Goal: Transaction & Acquisition: Purchase product/service

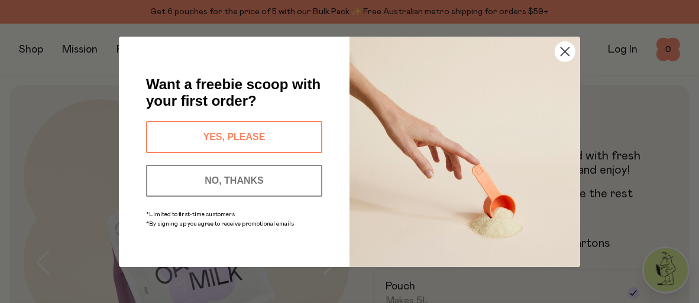
click at [560, 53] on circle "Close dialog" at bounding box center [565, 51] width 20 height 20
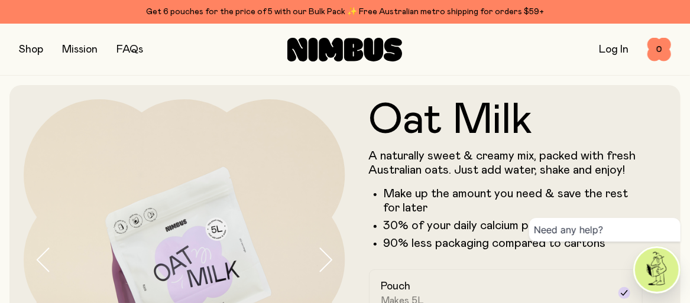
scroll to position [177, 0]
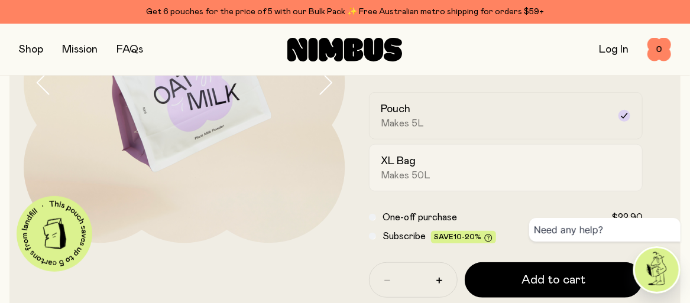
click at [480, 161] on div "XL Bag Makes 50L" at bounding box center [495, 167] width 228 height 27
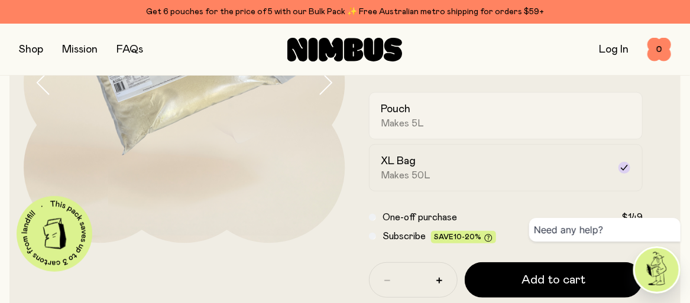
scroll to position [59, 0]
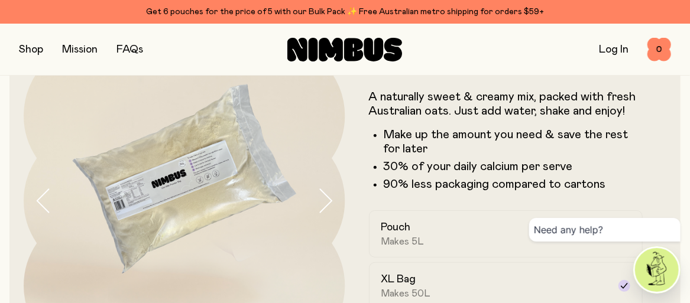
click at [150, 171] on img at bounding box center [185, 201] width 322 height 322
click at [188, 175] on img at bounding box center [185, 201] width 322 height 322
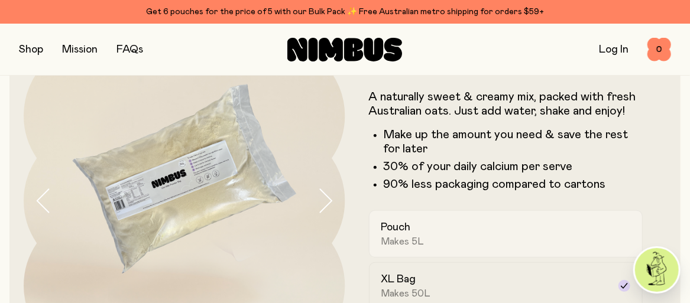
click at [553, 245] on div "Pouch Makes 5L" at bounding box center [495, 234] width 228 height 27
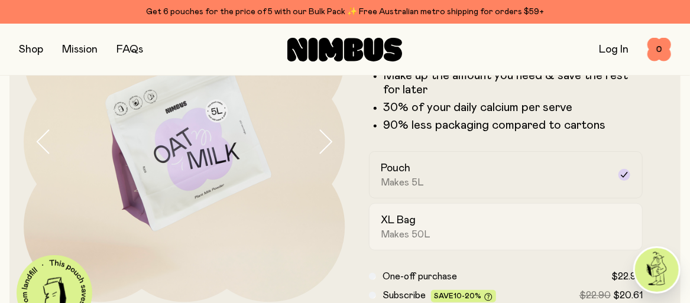
scroll to position [177, 0]
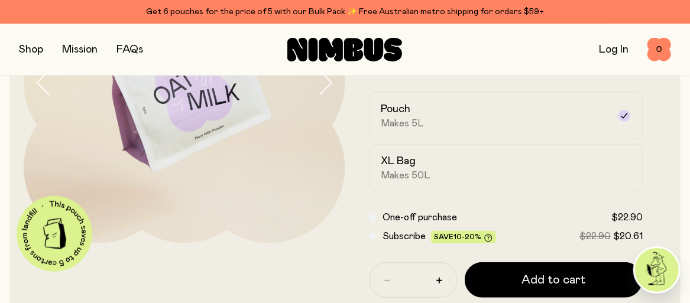
click at [675, 156] on div "Oat Milk A naturally sweet & creamy mix, packed with fresh Australian oats. Jus…" at bounding box center [344, 142] width 671 height 468
click at [468, 85] on form "Oat Milk A naturally sweet & creamy mix, packed with fresh Australian oats. Jus…" at bounding box center [506, 142] width 322 height 440
click at [412, 236] on span "Subscribe" at bounding box center [404, 236] width 43 height 9
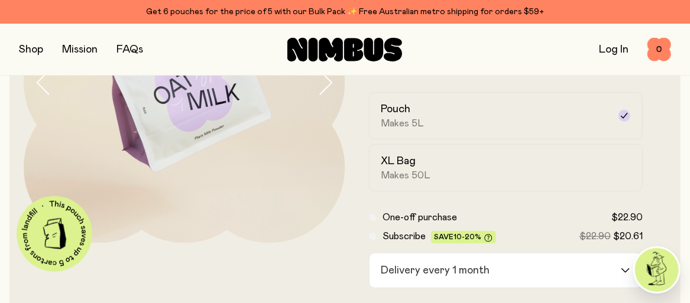
scroll to position [296, 0]
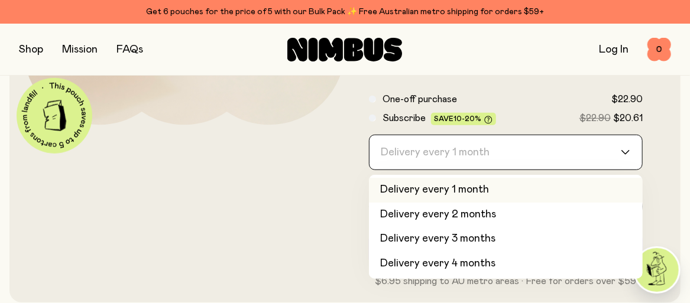
click at [434, 166] on div "Delivery every 1 month" at bounding box center [496, 152] width 252 height 34
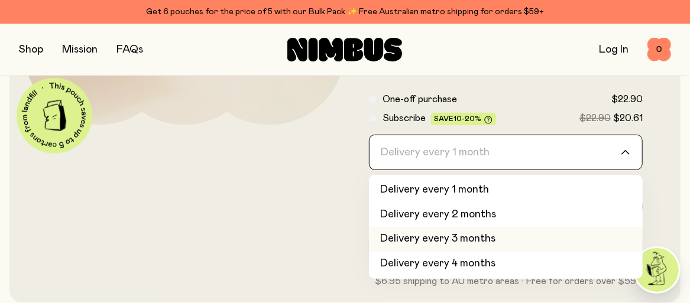
click at [461, 238] on li "Delivery every 3 months" at bounding box center [506, 239] width 274 height 25
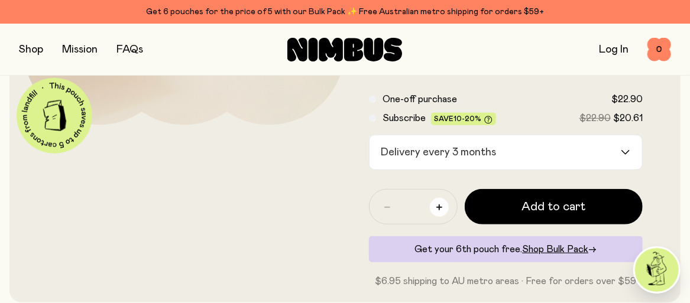
click at [438, 209] on icon "button" at bounding box center [439, 208] width 6 height 6
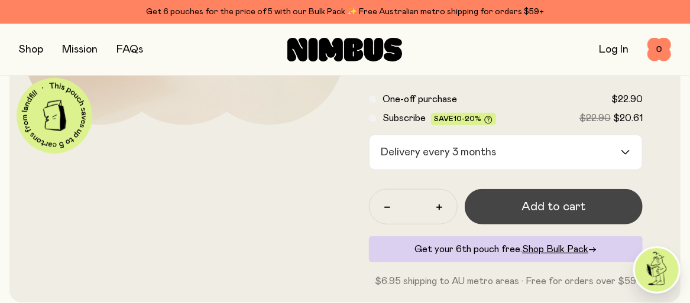
click at [528, 211] on span "Add to cart" at bounding box center [554, 207] width 64 height 17
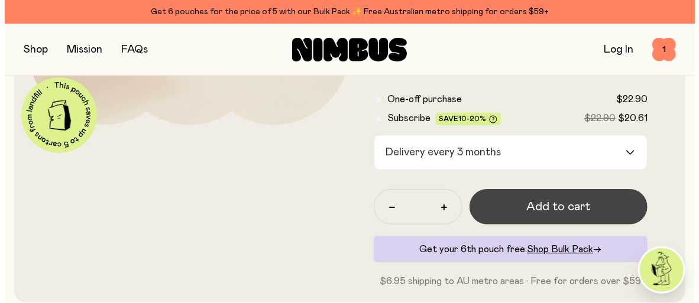
scroll to position [0, 0]
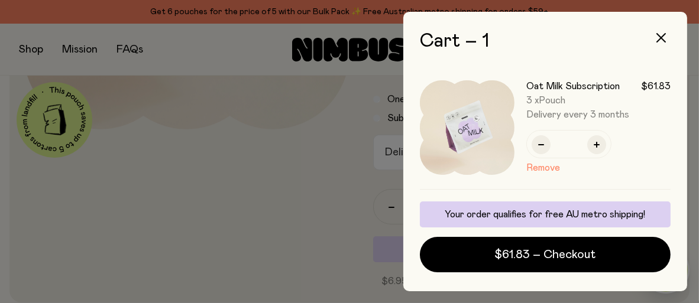
click at [296, 112] on div at bounding box center [349, 151] width 699 height 303
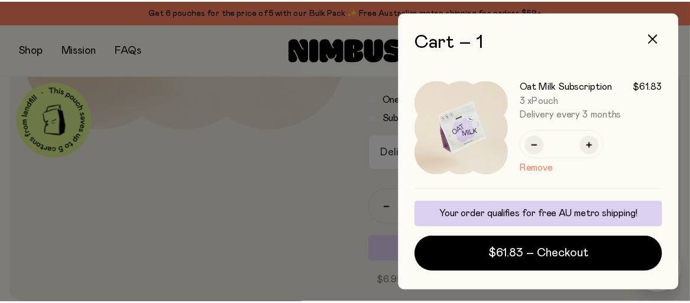
scroll to position [296, 0]
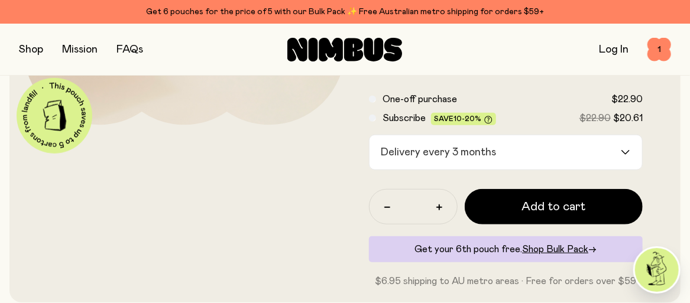
click at [30, 56] on button "button" at bounding box center [31, 49] width 24 height 17
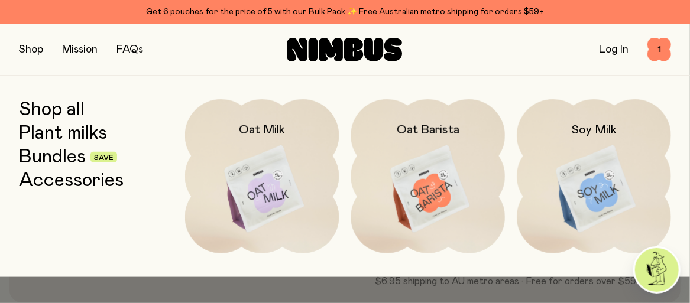
click at [72, 161] on link "Bundles" at bounding box center [52, 157] width 67 height 21
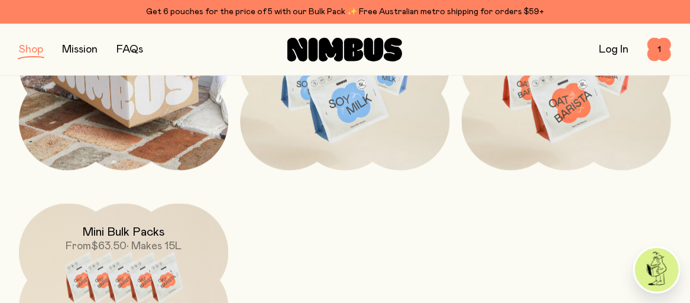
scroll to position [414, 0]
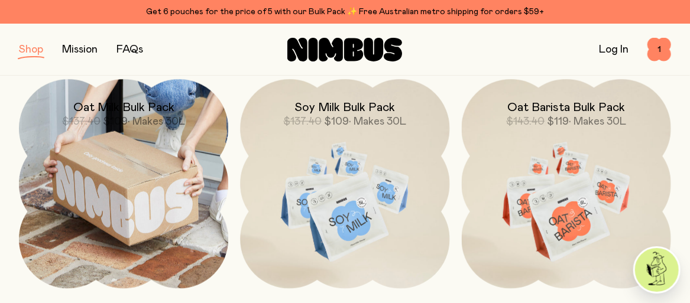
click at [162, 144] on img at bounding box center [123, 183] width 209 height 209
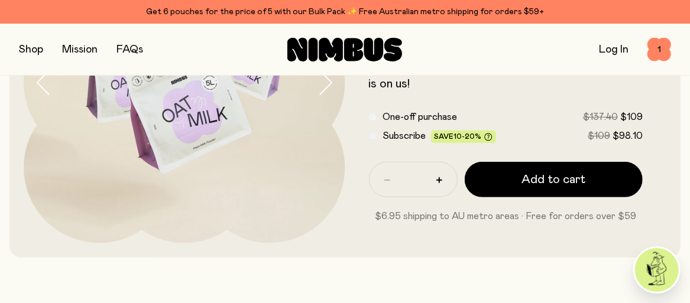
scroll to position [118, 0]
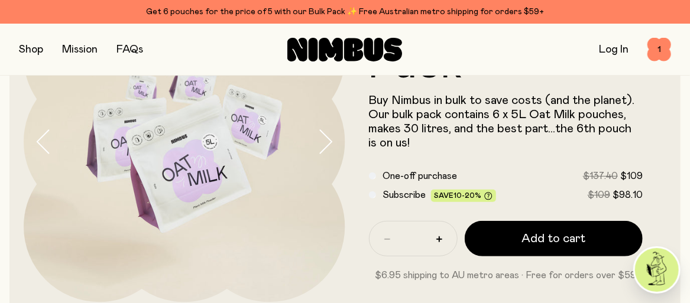
click at [400, 195] on span "Subscribe" at bounding box center [404, 194] width 43 height 9
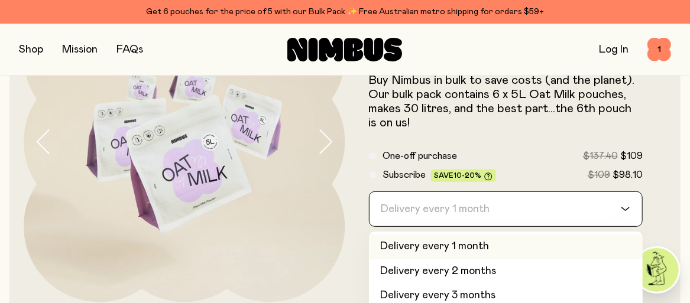
click at [500, 209] on input "Search for option" at bounding box center [499, 209] width 244 height 34
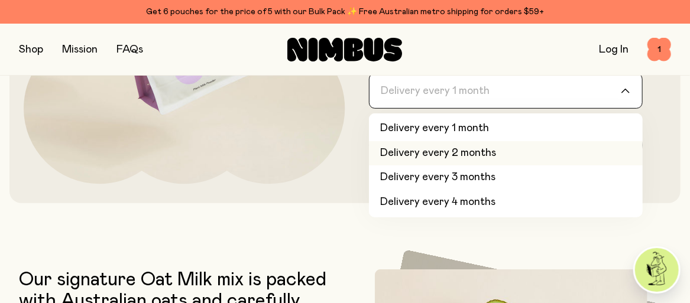
scroll to position [177, 0]
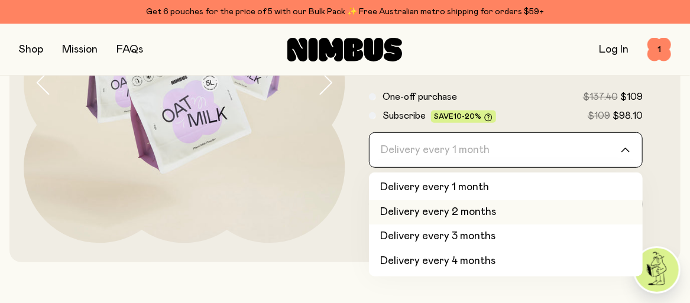
click at [625, 155] on div "Loading..." at bounding box center [631, 150] width 21 height 34
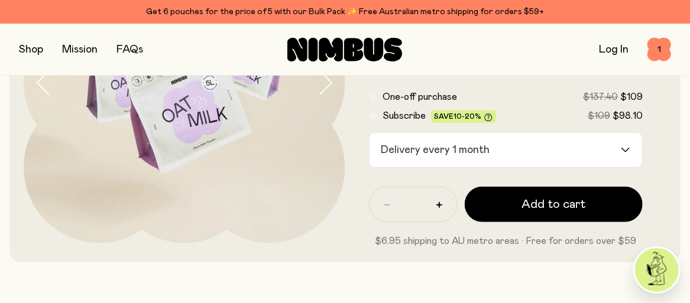
click at [628, 153] on div "Loading..." at bounding box center [631, 150] width 21 height 34
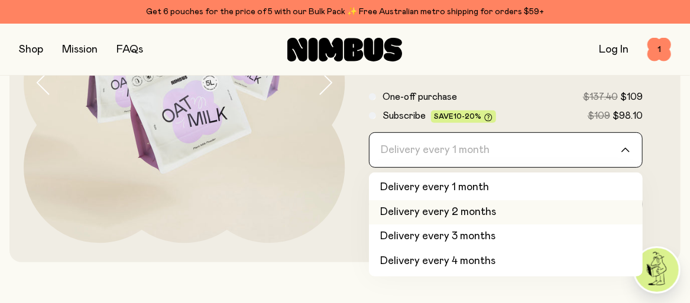
scroll to position [50, 0]
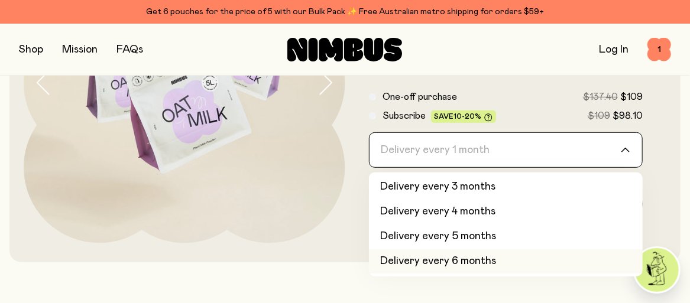
click at [565, 255] on li "Delivery every 6 months" at bounding box center [506, 262] width 274 height 25
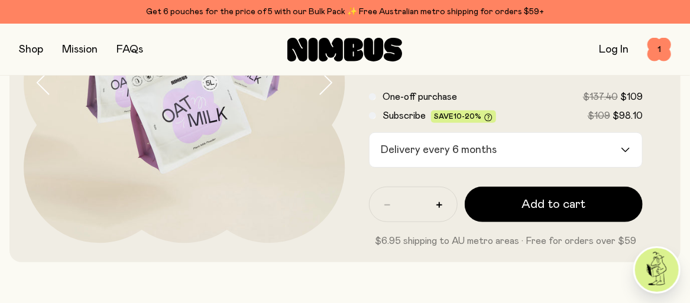
scroll to position [59, 0]
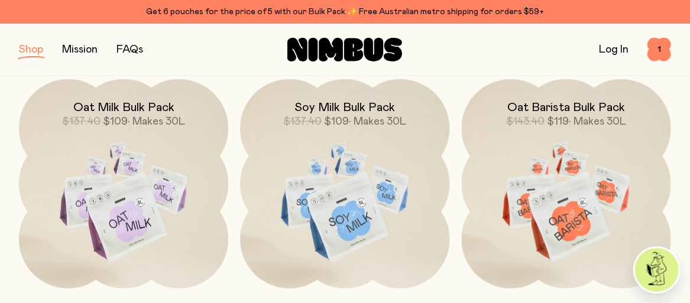
scroll to position [118, 0]
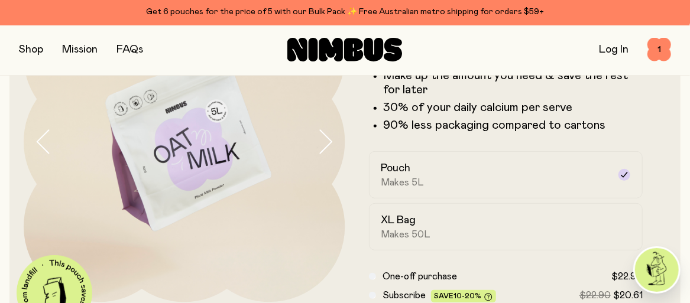
scroll to position [296, 0]
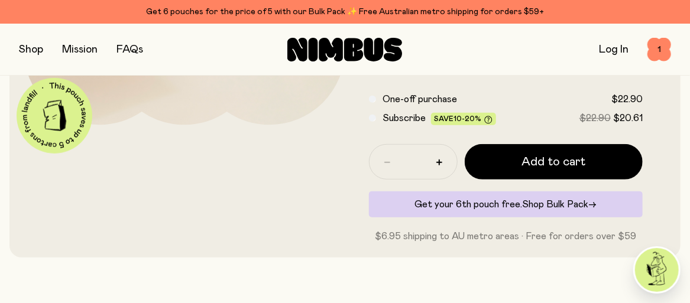
click at [568, 205] on span "Shop Bulk Pack" at bounding box center [555, 204] width 66 height 9
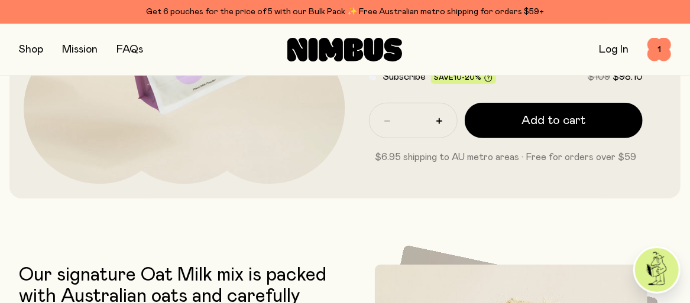
scroll to position [118, 0]
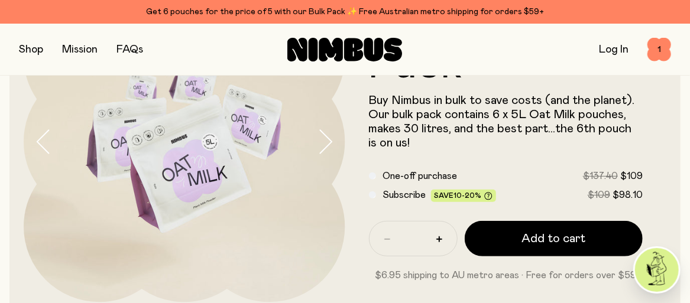
click at [398, 196] on span "Subscribe" at bounding box center [404, 194] width 43 height 9
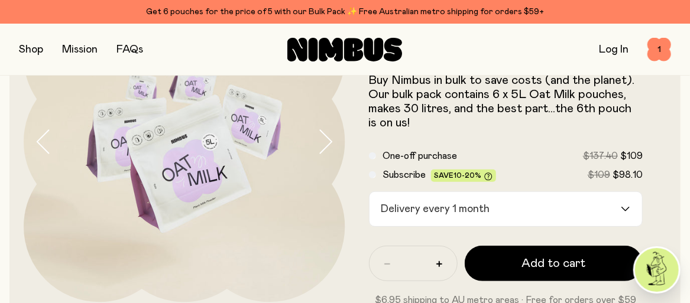
click at [456, 214] on div "Delivery every 1 month" at bounding box center [496, 209] width 252 height 34
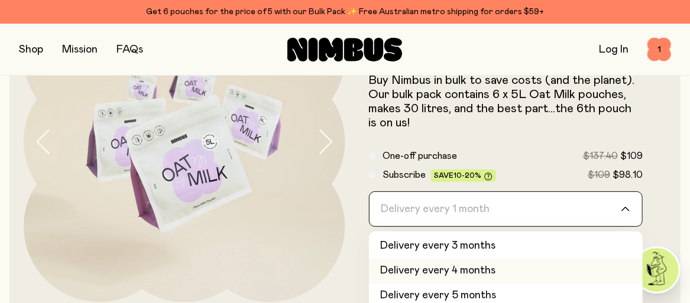
scroll to position [237, 0]
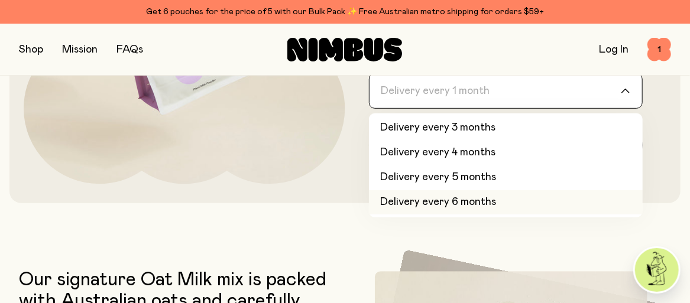
click at [575, 202] on li "Delivery every 6 months" at bounding box center [506, 202] width 274 height 25
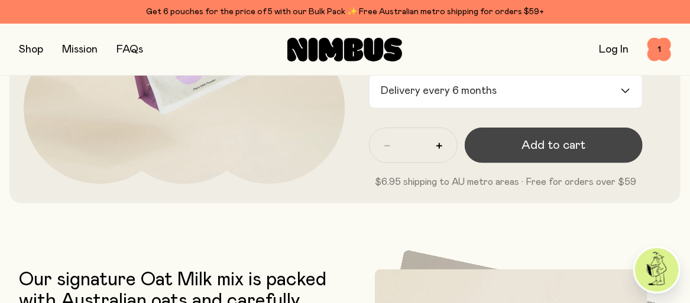
click at [554, 154] on button "Add to cart" at bounding box center [554, 145] width 179 height 35
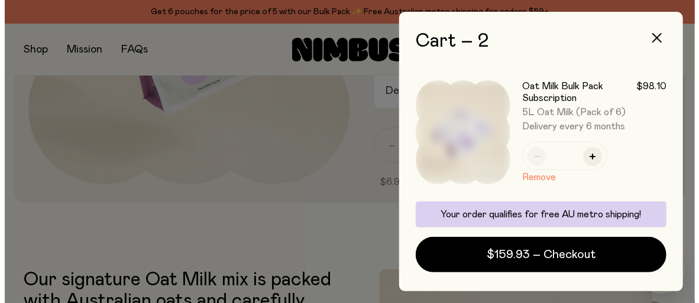
scroll to position [0, 0]
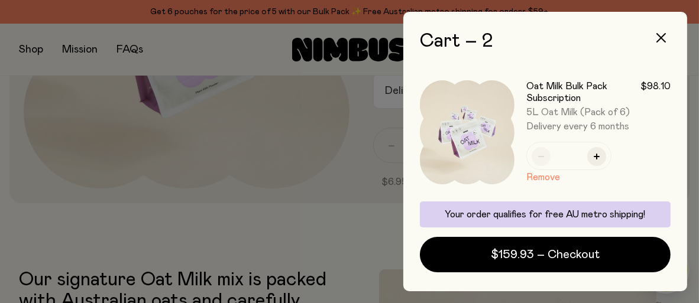
click at [351, 144] on div at bounding box center [349, 151] width 699 height 303
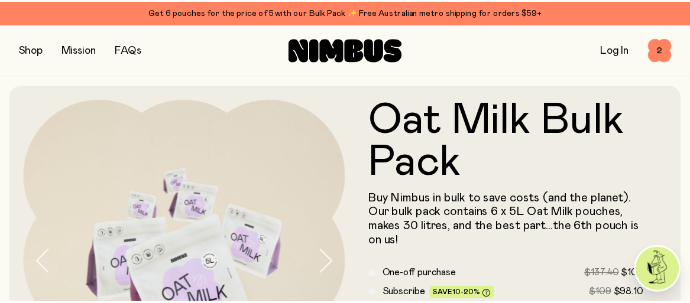
scroll to position [237, 0]
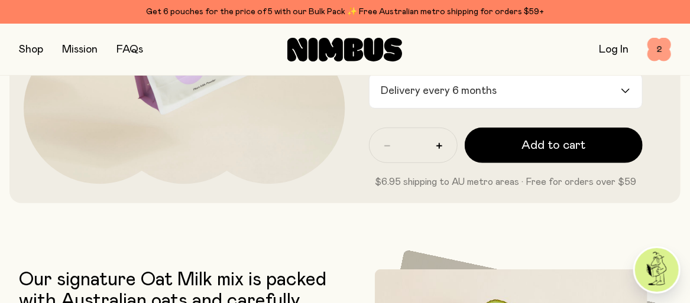
click at [650, 51] on span "2" at bounding box center [659, 50] width 24 height 24
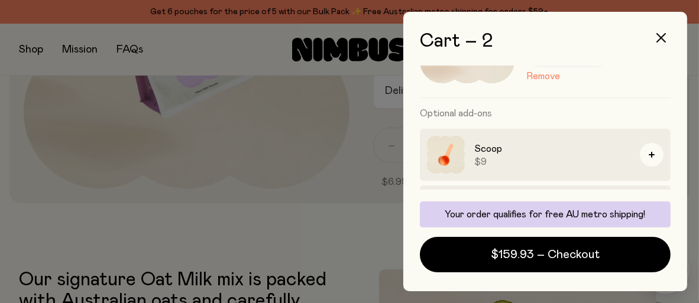
scroll to position [177, 0]
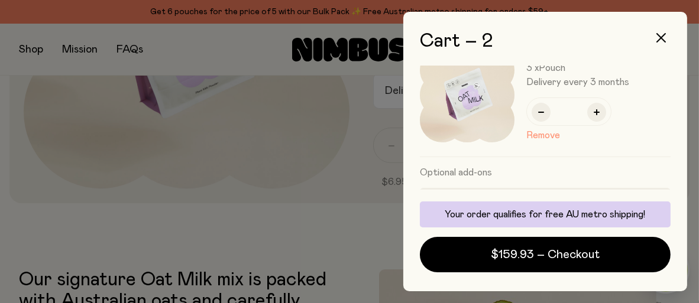
click at [552, 137] on button "Remove" at bounding box center [543, 135] width 34 height 14
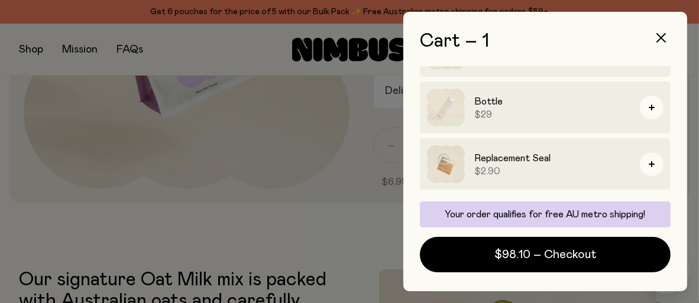
scroll to position [0, 0]
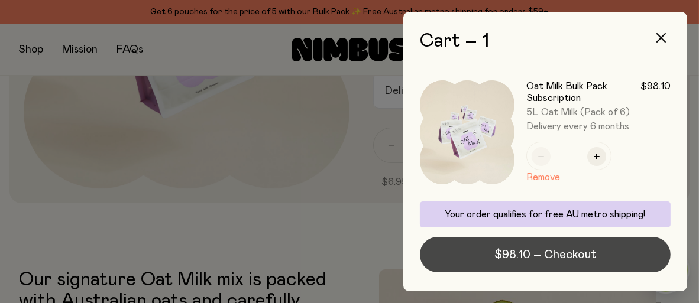
click at [608, 255] on button "$98.10 – Checkout" at bounding box center [545, 254] width 251 height 35
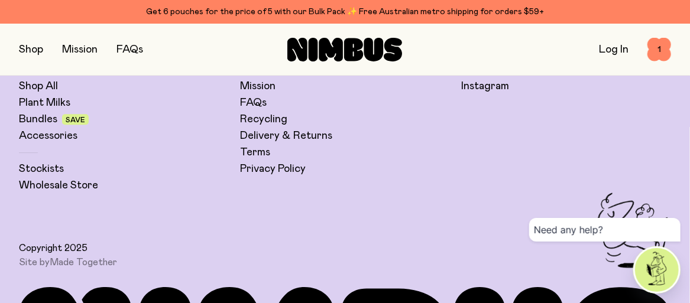
scroll to position [3104, 0]
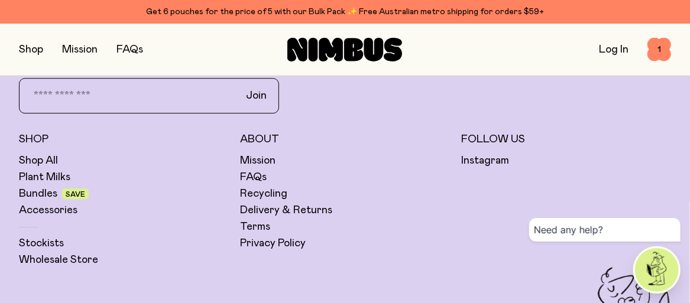
click at [127, 96] on input "email" at bounding box center [126, 95] width 208 height 25
type input "**********"
click at [263, 99] on span "Join" at bounding box center [256, 96] width 21 height 14
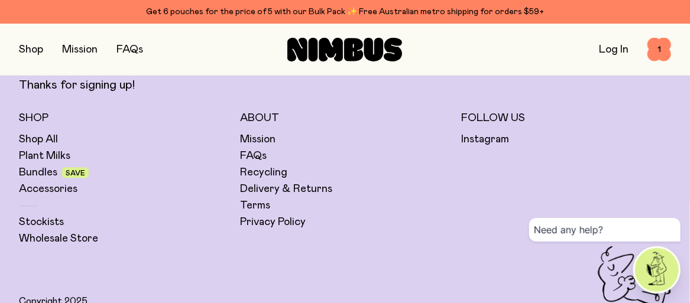
scroll to position [3045, 0]
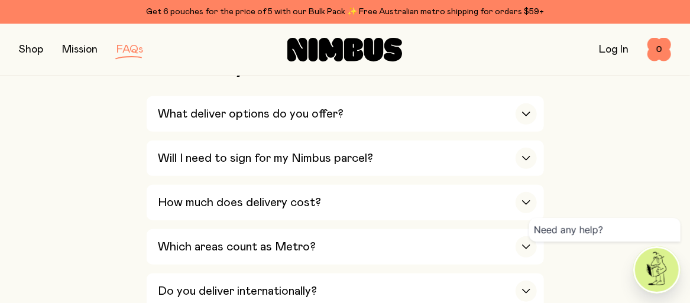
scroll to position [1892, 0]
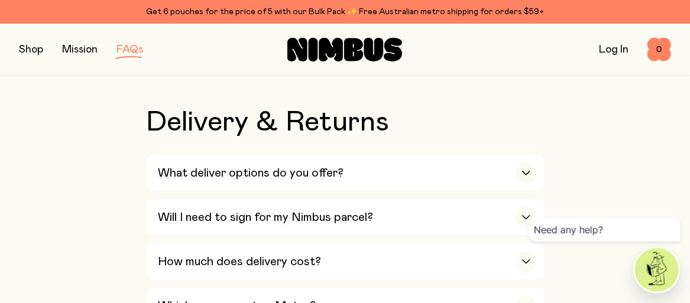
click at [394, 163] on div "What deliver options do you offer?" at bounding box center [347, 173] width 378 height 35
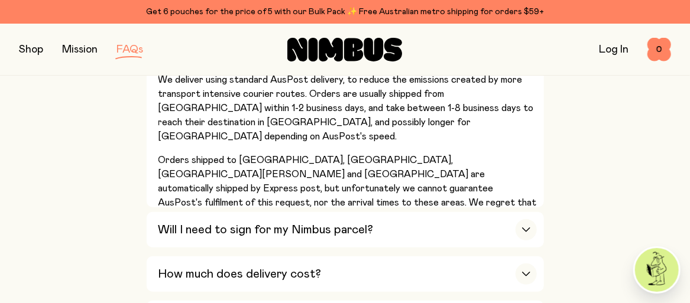
scroll to position [2070, 0]
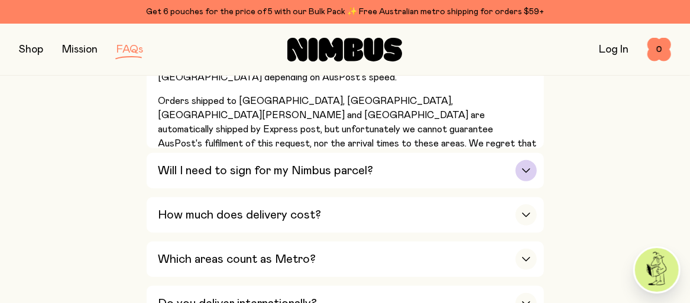
click at [378, 166] on div "Will I need to sign for my Nimbus parcel?" at bounding box center [347, 170] width 378 height 35
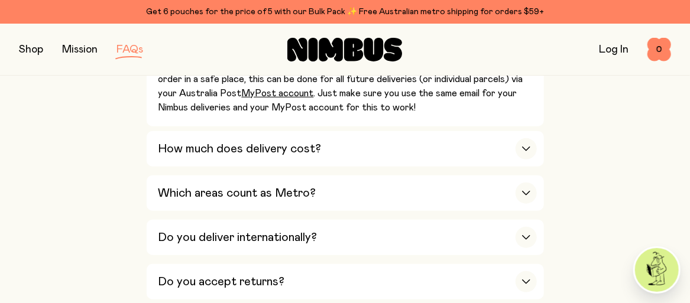
scroll to position [2010, 0]
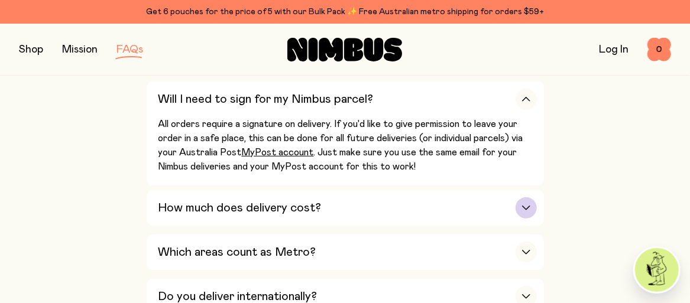
click at [381, 191] on div "How much does delivery cost?" at bounding box center [347, 207] width 378 height 35
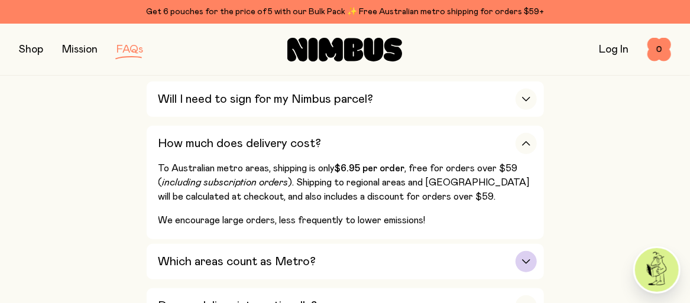
scroll to position [2070, 0]
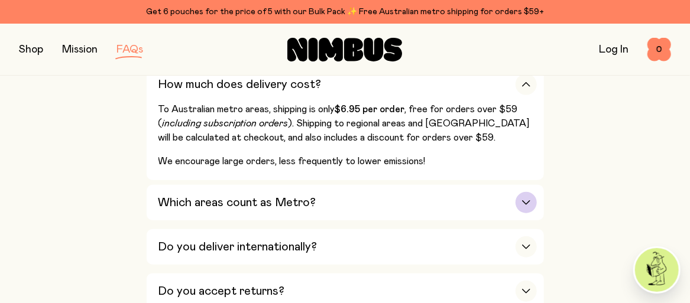
click at [360, 197] on div "Which areas count as Metro?" at bounding box center [347, 202] width 378 height 35
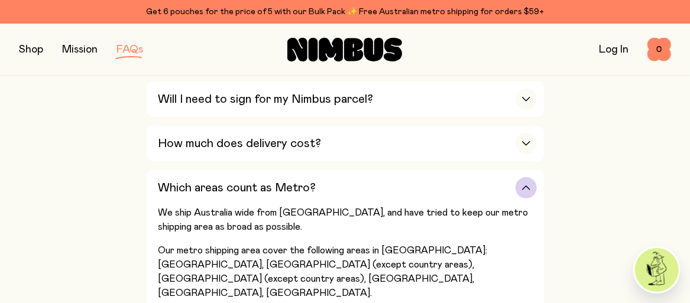
scroll to position [1892, 0]
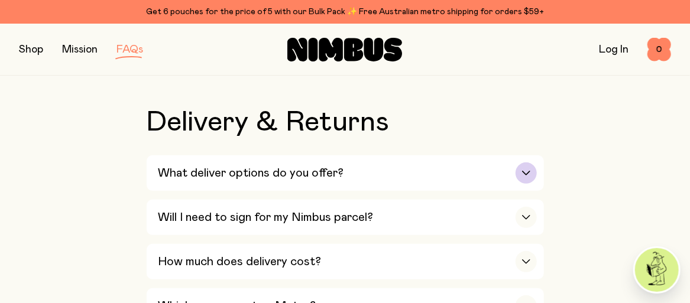
click at [315, 166] on h3 "What deliver options do you offer?" at bounding box center [251, 173] width 186 height 14
